Goal: Task Accomplishment & Management: Manage account settings

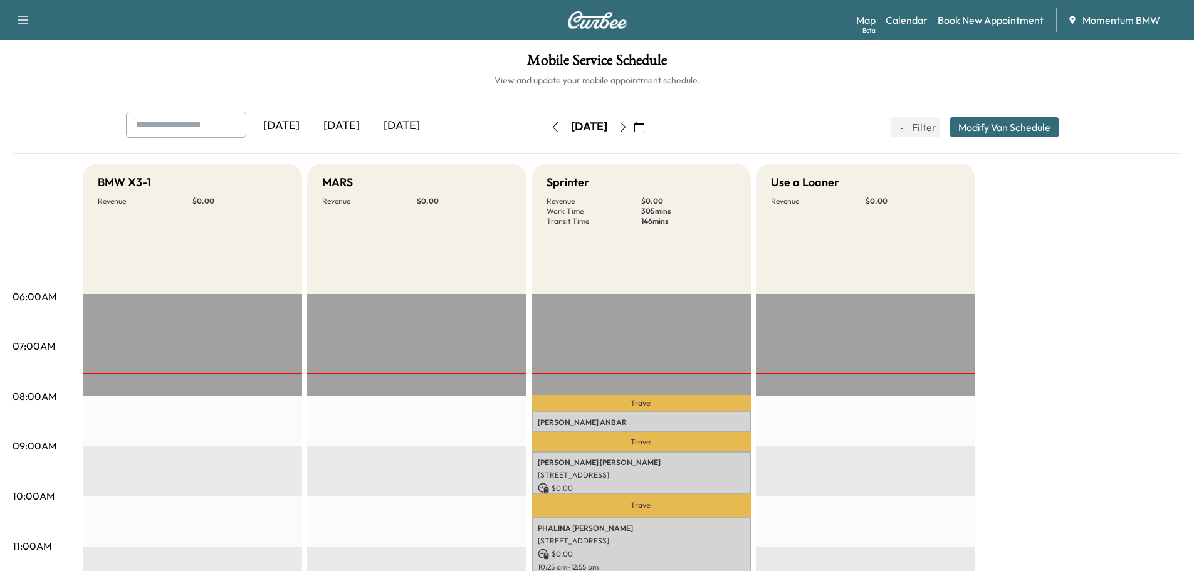
scroll to position [313, 0]
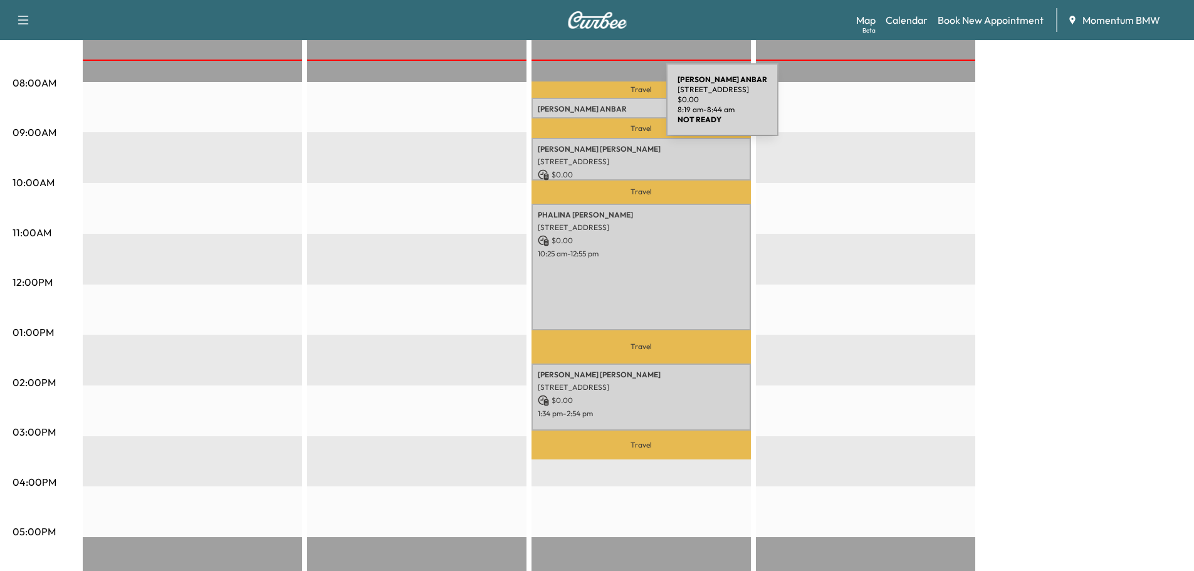
click at [572, 107] on p "[PERSON_NAME]" at bounding box center [641, 109] width 207 height 10
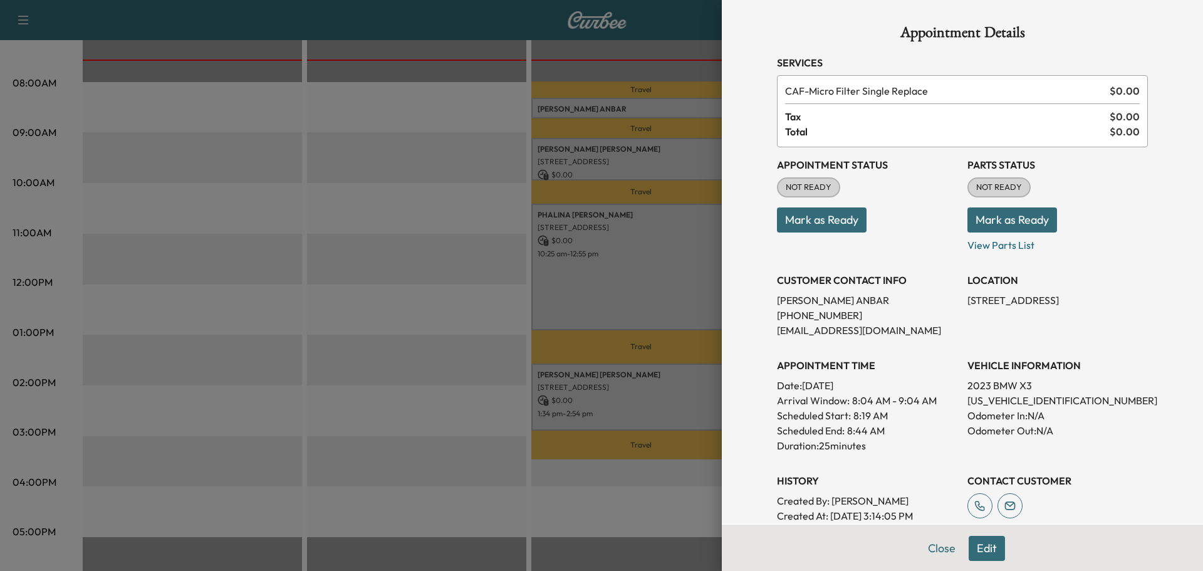
click at [411, 165] on div at bounding box center [601, 285] width 1203 height 571
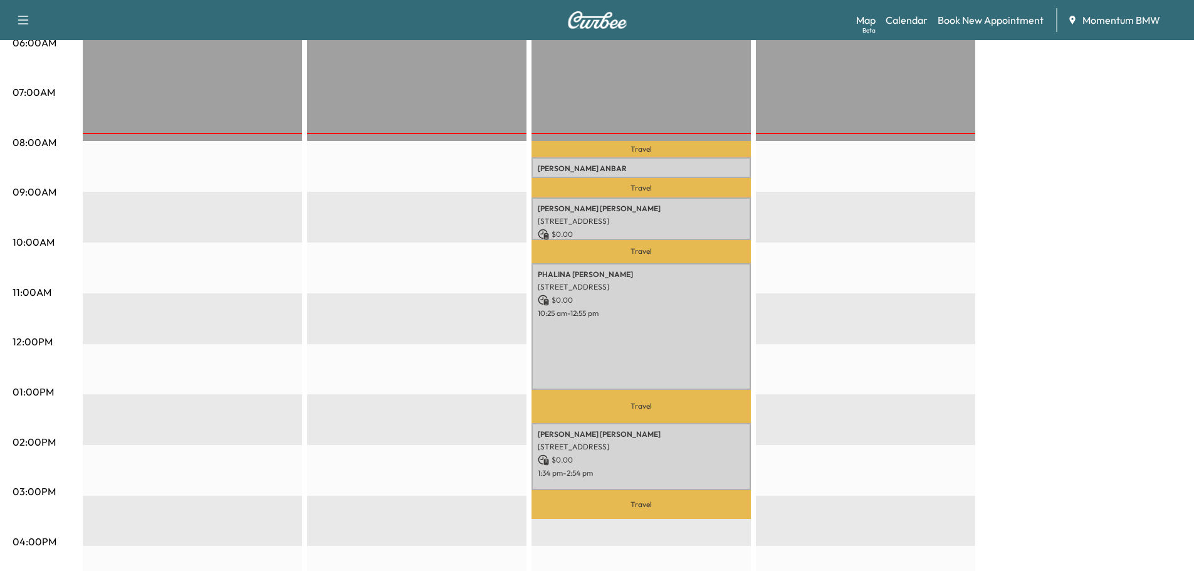
scroll to position [251, 0]
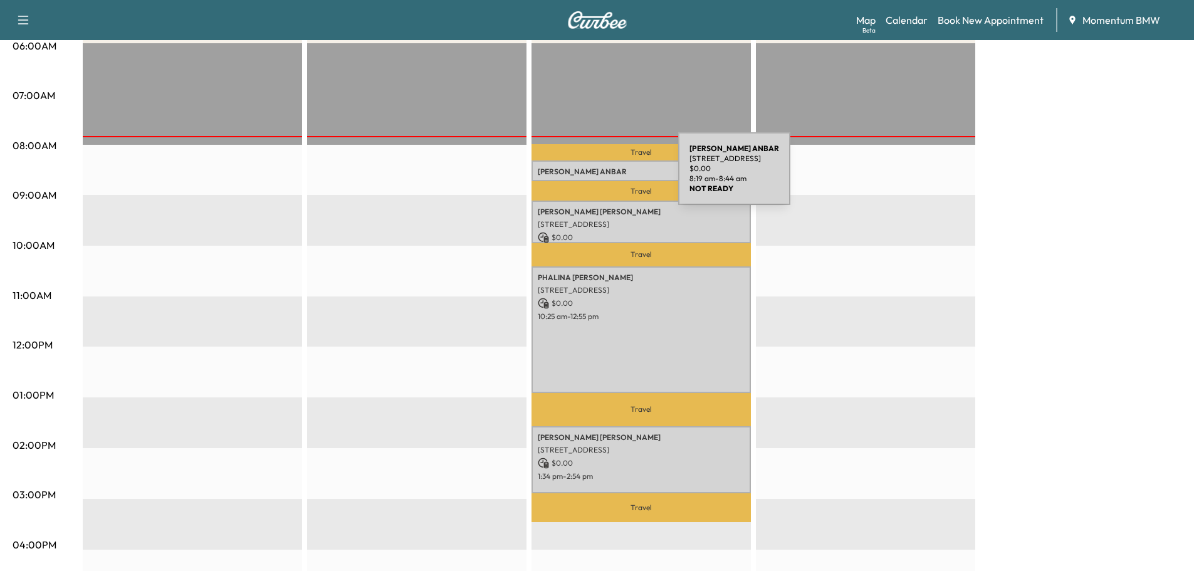
click at [585, 176] on div "[PERSON_NAME] [STREET_ADDRESS] $ 0.00 8:19 am - 8:44 am" at bounding box center [640, 170] width 219 height 21
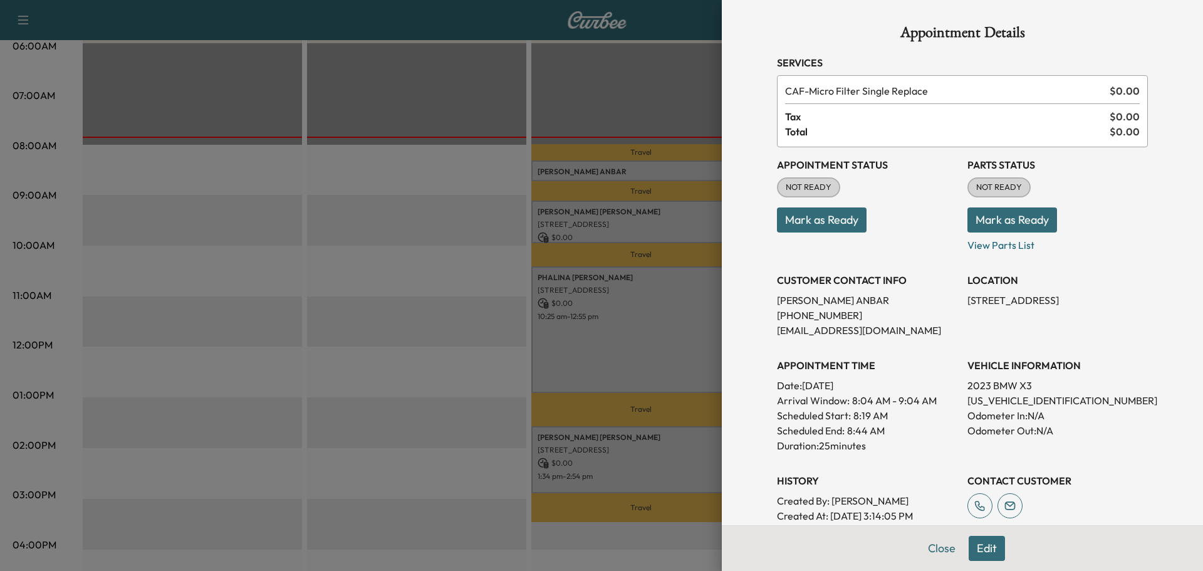
click at [992, 219] on button "Mark as Ready" at bounding box center [1012, 219] width 90 height 25
click at [823, 223] on button "Mark as Ready" at bounding box center [822, 219] width 90 height 25
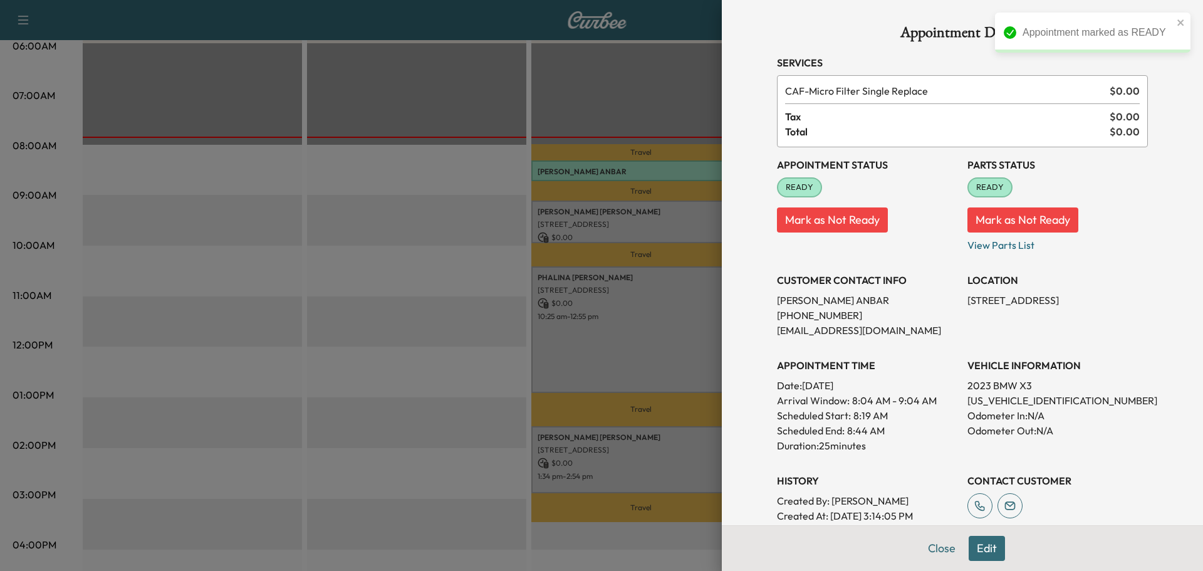
click at [928, 550] on button "Close" at bounding box center [942, 548] width 44 height 25
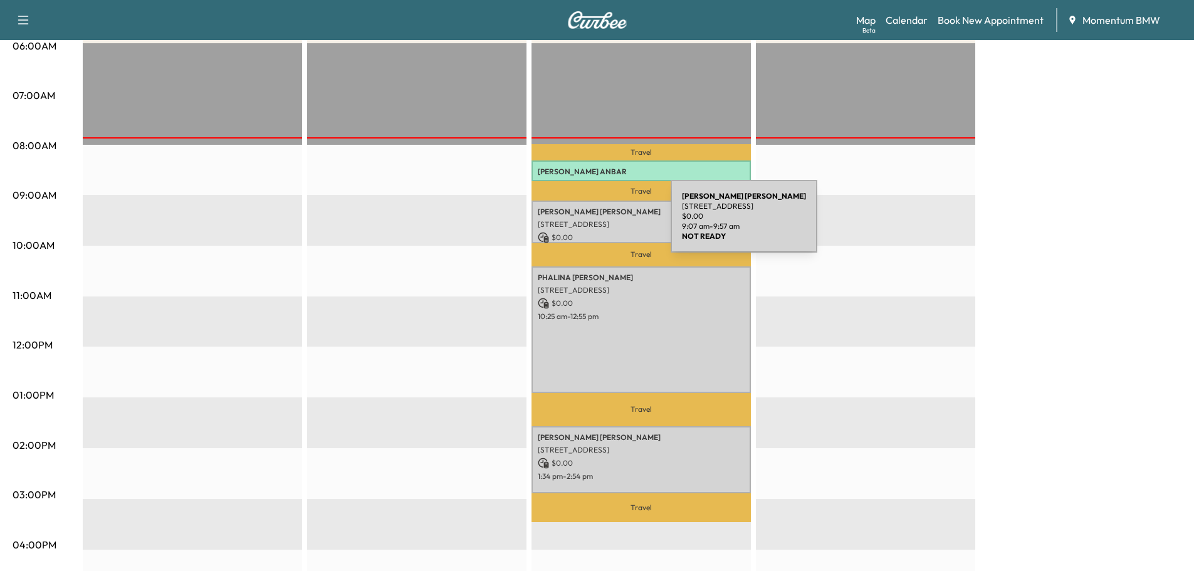
click at [576, 224] on p "[STREET_ADDRESS]" at bounding box center [641, 224] width 207 height 10
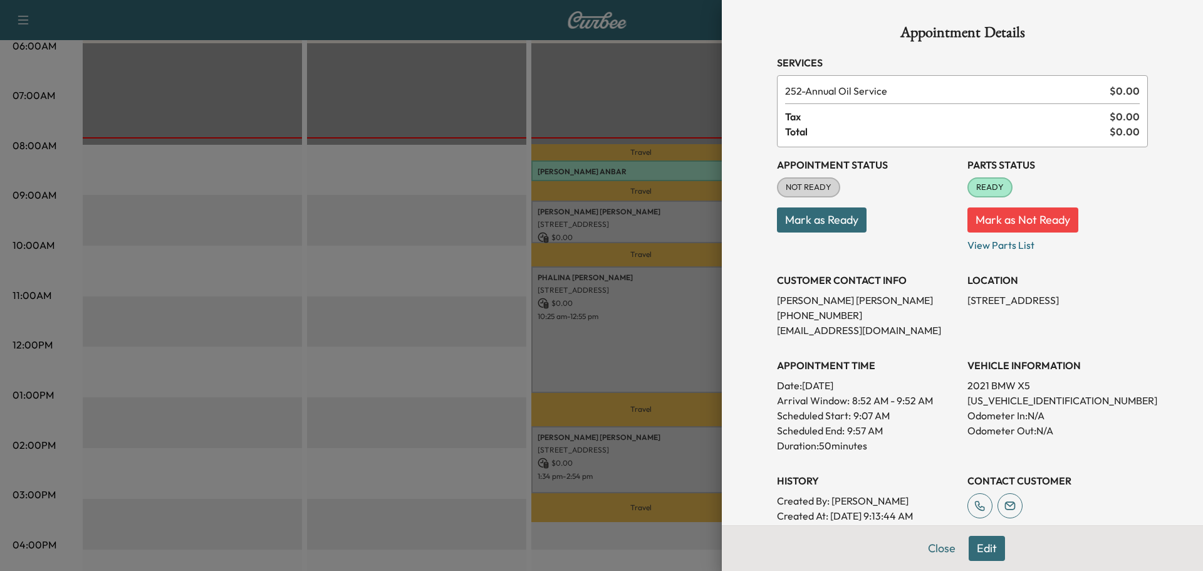
click at [827, 222] on button "Mark as Ready" at bounding box center [822, 219] width 90 height 25
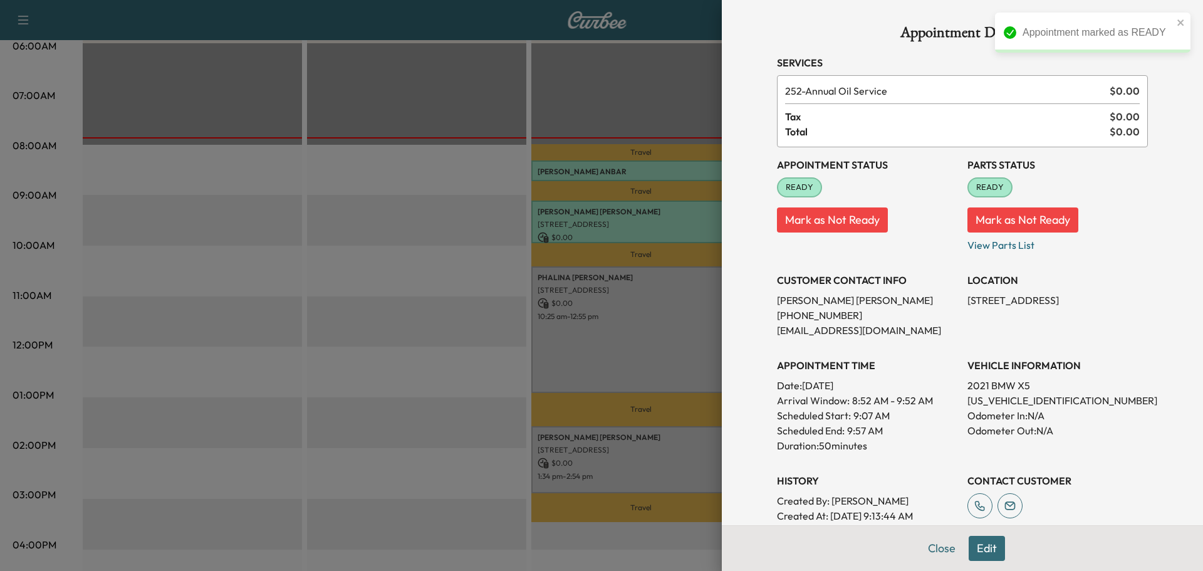
click at [927, 551] on button "Close" at bounding box center [942, 548] width 44 height 25
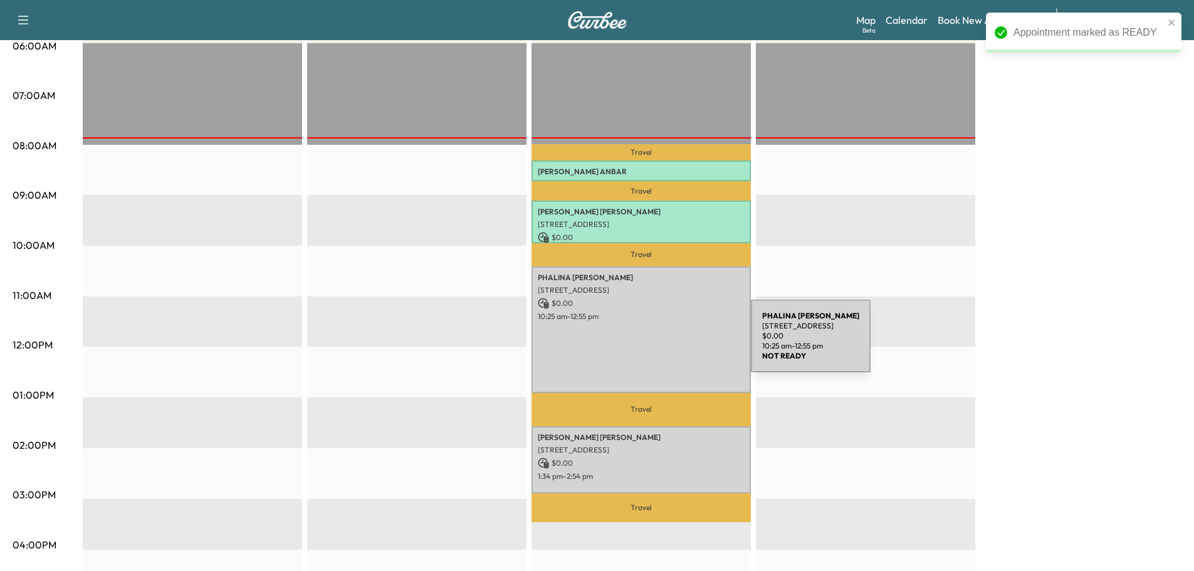
click at [657, 343] on div "[PERSON_NAME] [STREET_ADDRESS] $ 0.00 10:25 am - 12:55 pm" at bounding box center [640, 329] width 219 height 127
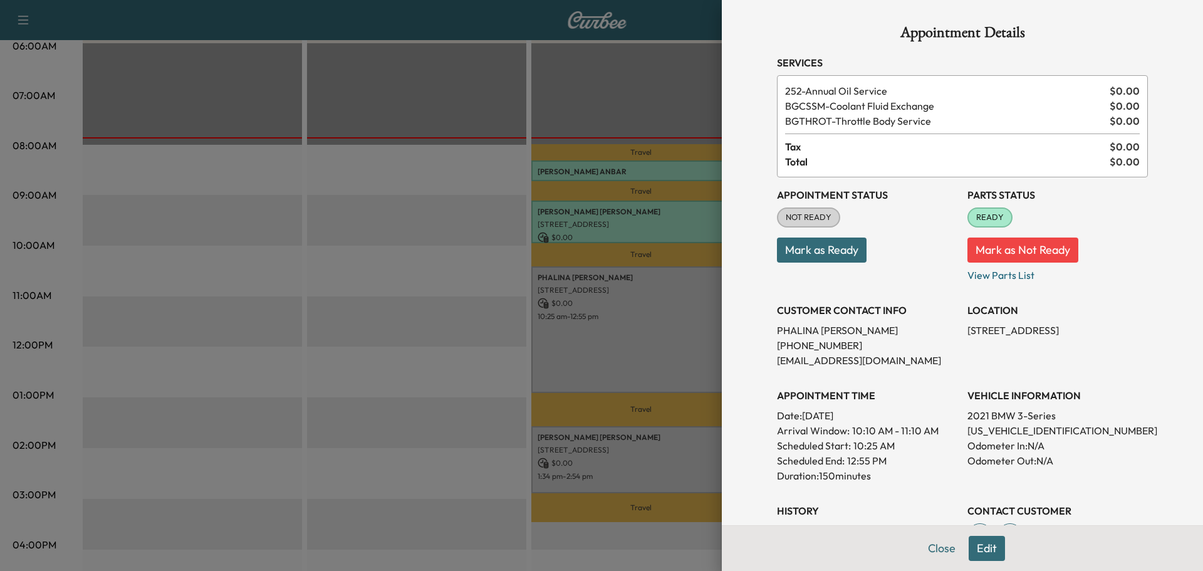
click at [830, 248] on button "Mark as Ready" at bounding box center [822, 249] width 90 height 25
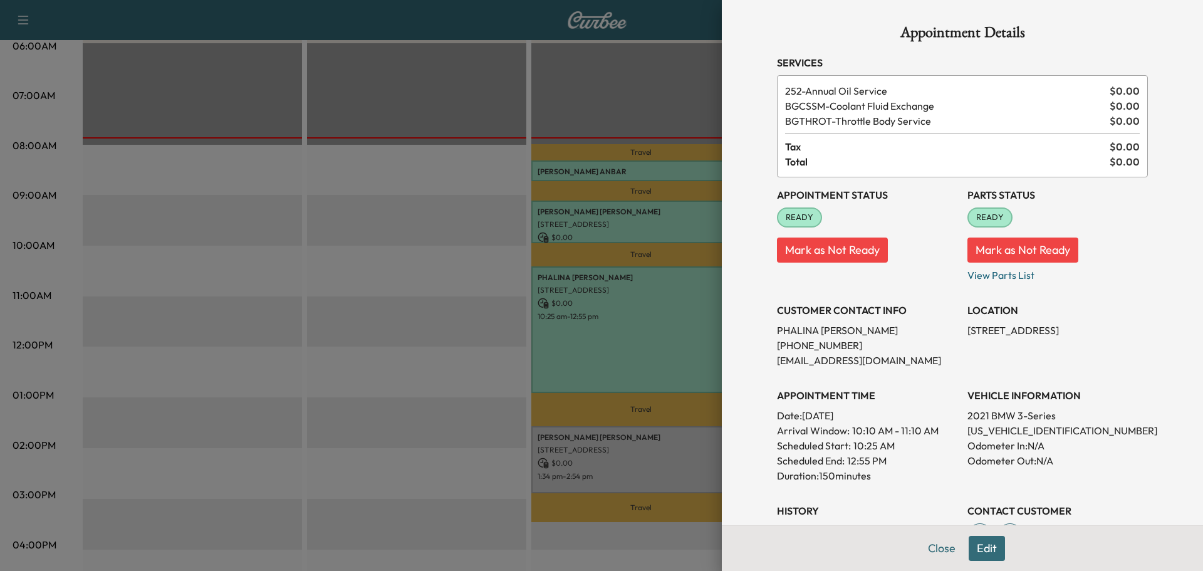
click at [932, 543] on button "Close" at bounding box center [942, 548] width 44 height 25
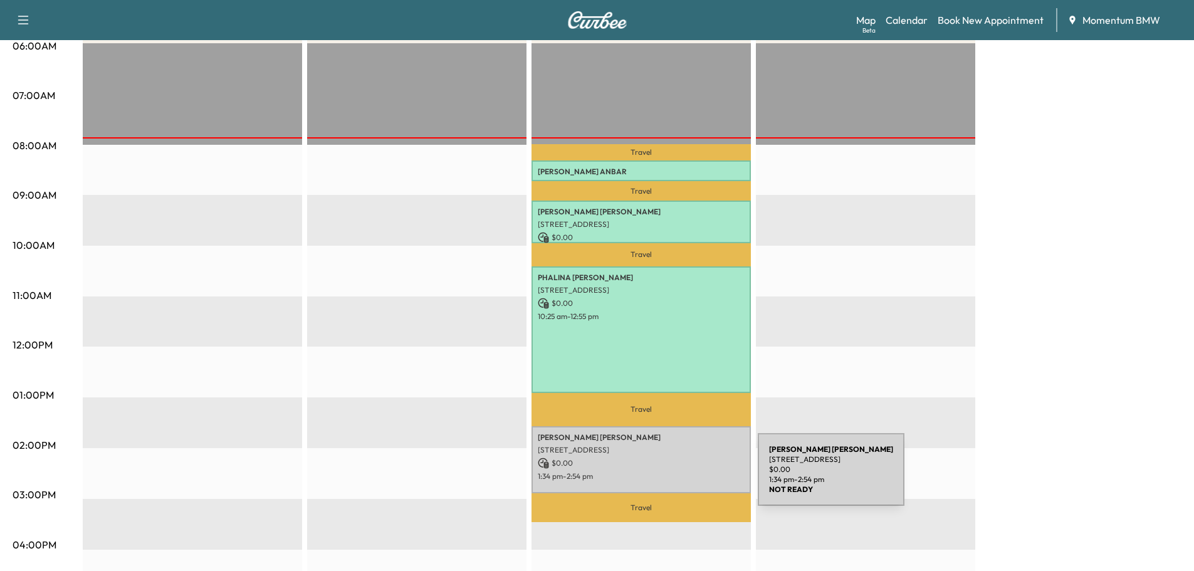
click at [638, 462] on p "$ 0.00" at bounding box center [641, 462] width 207 height 11
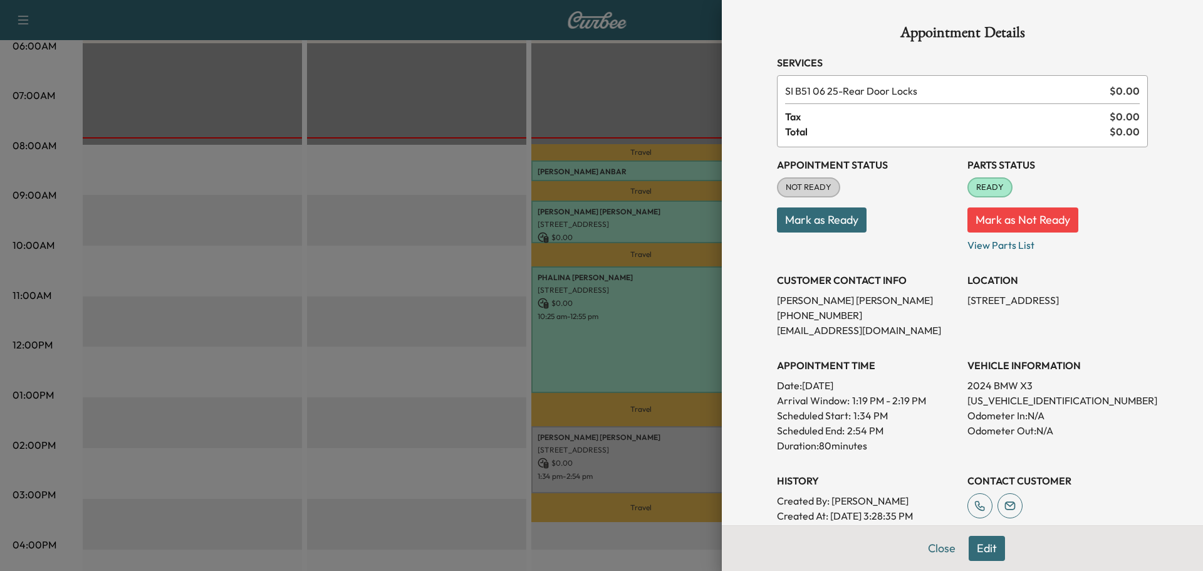
click at [807, 214] on button "Mark as Ready" at bounding box center [822, 219] width 90 height 25
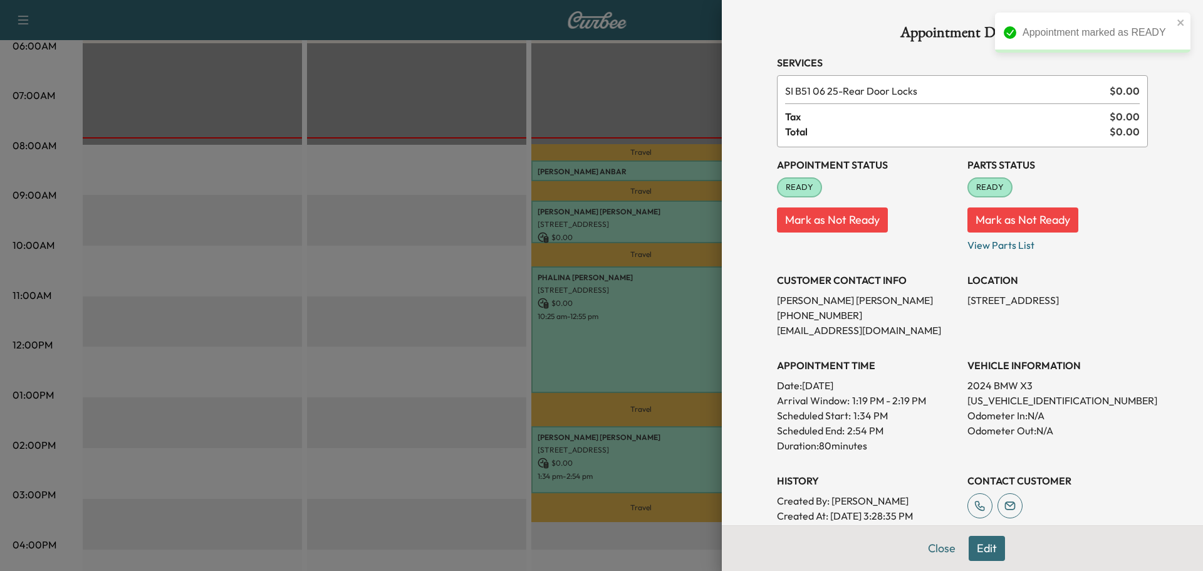
click at [928, 548] on button "Close" at bounding box center [942, 548] width 44 height 25
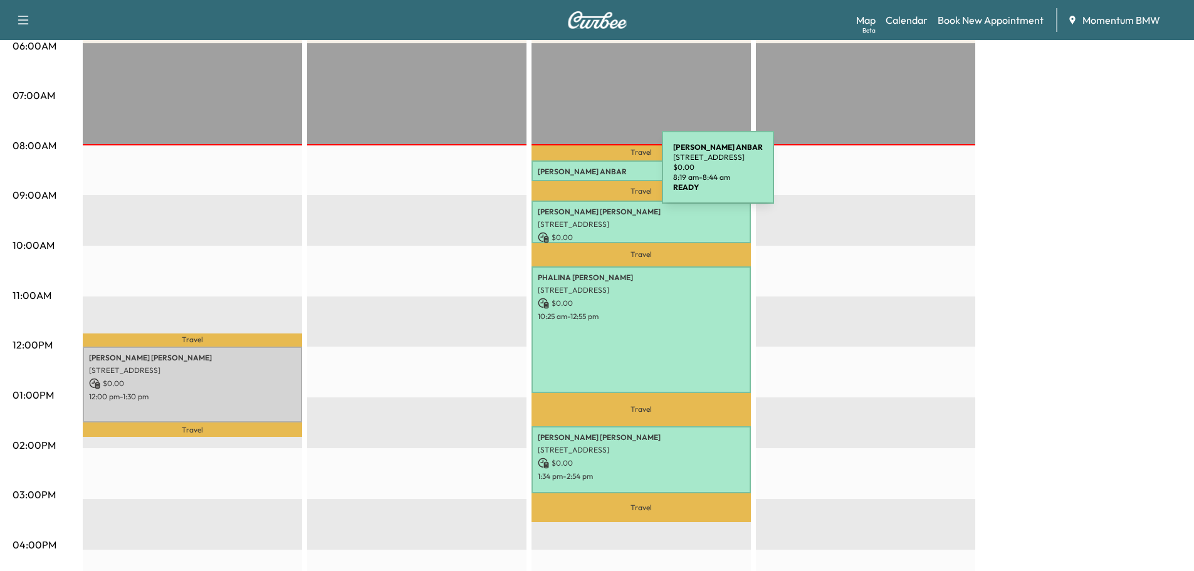
click at [568, 175] on p "[PERSON_NAME]" at bounding box center [641, 172] width 207 height 10
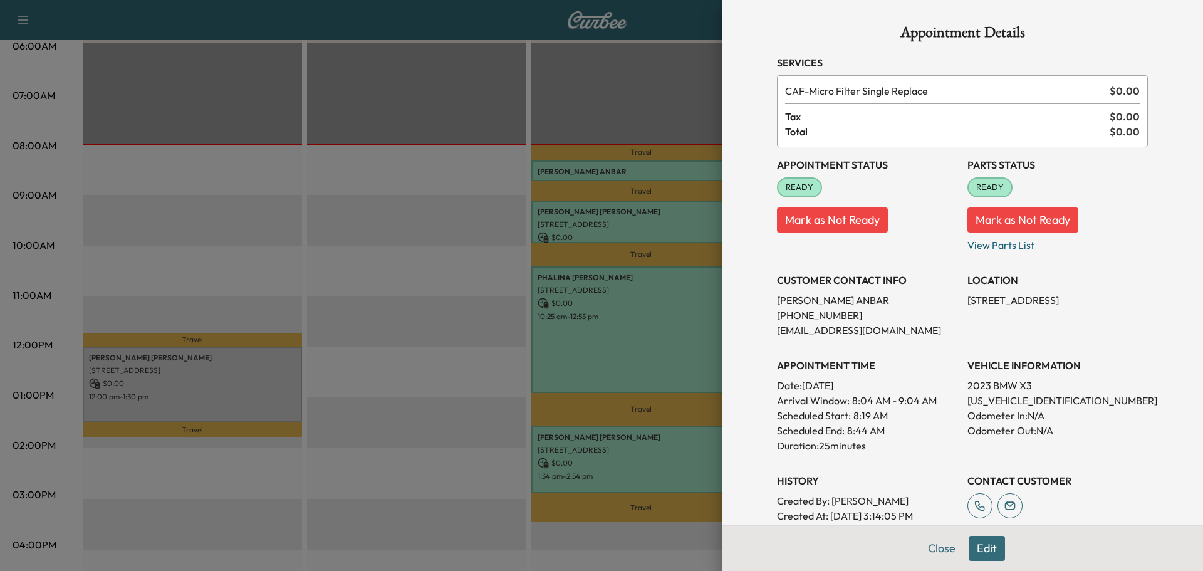
click at [801, 219] on button "Mark as Not Ready" at bounding box center [832, 219] width 111 height 25
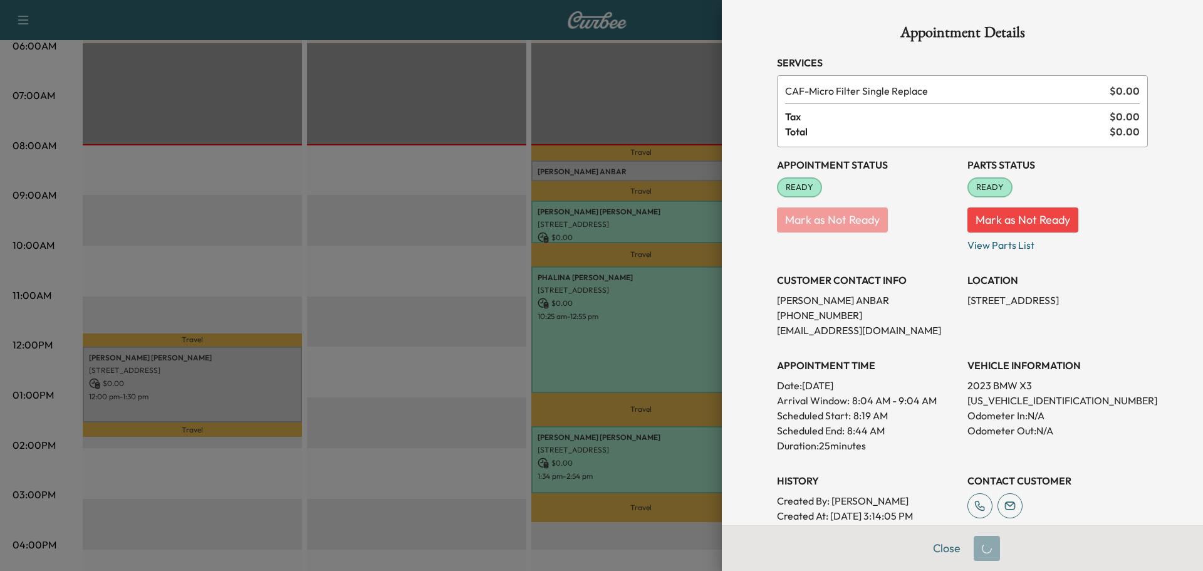
click at [988, 216] on button "Mark as Not Ready" at bounding box center [1022, 219] width 111 height 25
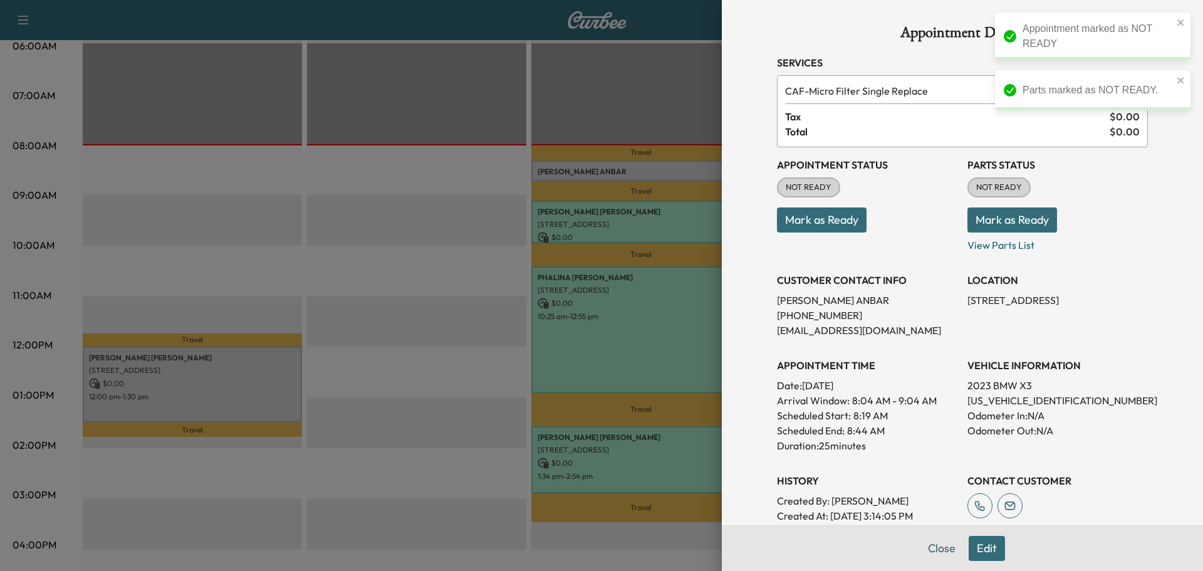
click at [937, 550] on button "Close" at bounding box center [942, 548] width 44 height 25
